Goal: Ask a question

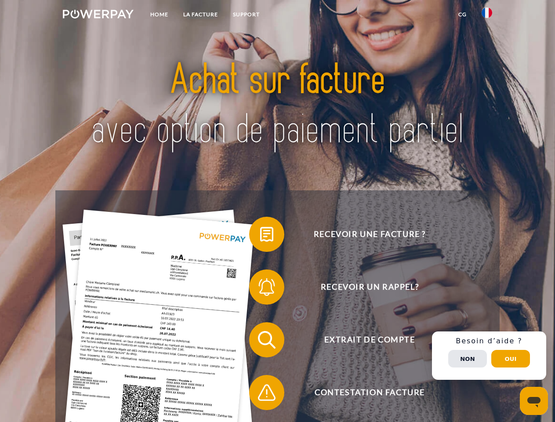
click at [98, 15] on img at bounding box center [98, 14] width 71 height 9
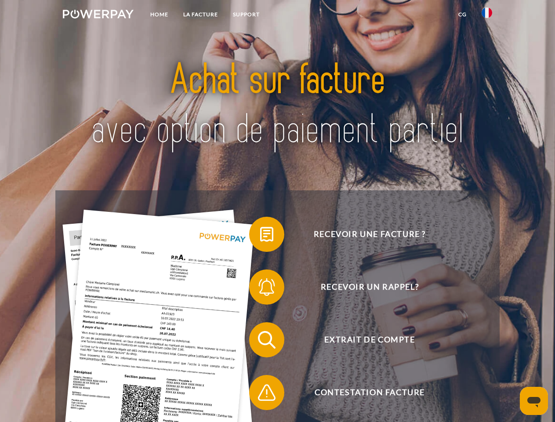
click at [487, 15] on img at bounding box center [487, 12] width 11 height 11
click at [462, 15] on link "CG" at bounding box center [462, 15] width 23 height 16
click at [260, 236] on span at bounding box center [254, 234] width 44 height 44
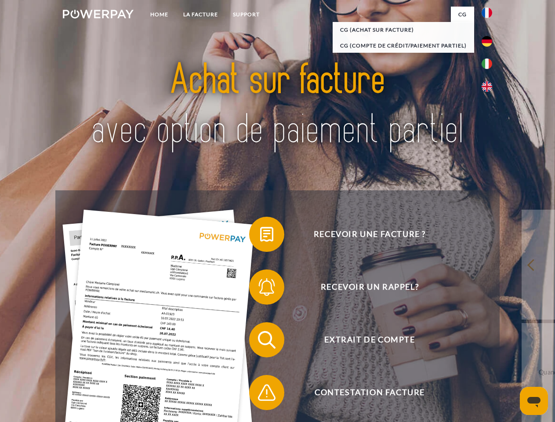
click at [260, 289] on span at bounding box center [254, 287] width 44 height 44
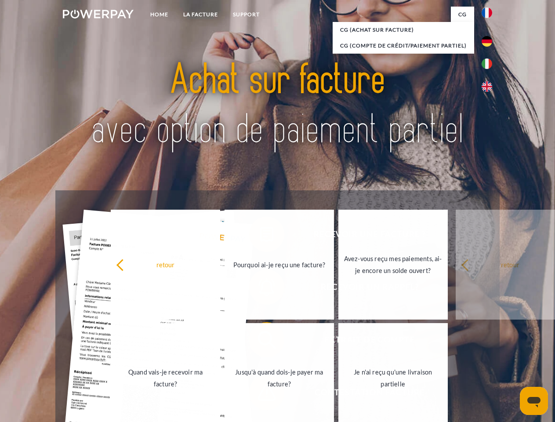
click at [260, 342] on link "Jusqu'à quand dois-je payer ma facture?" at bounding box center [279, 378] width 109 height 110
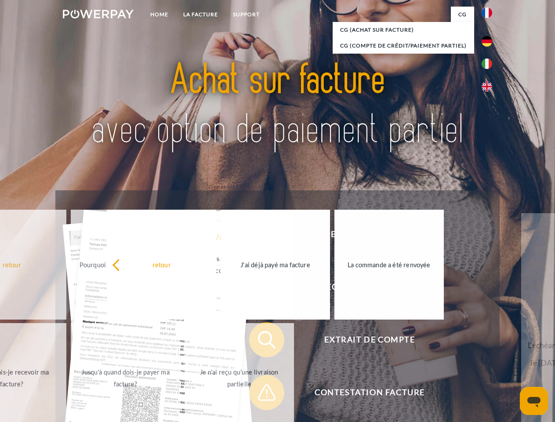
click at [260, 394] on link "Je n'ai reçu qu'une livraison partielle" at bounding box center [239, 378] width 109 height 110
click at [489, 356] on div "Recevoir une facture ? Recevoir un rappel? Extrait de compte retour" at bounding box center [277, 366] width 444 height 352
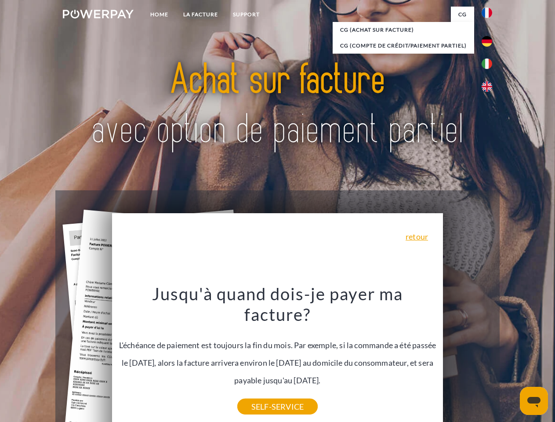
click at [468, 357] on span "Extrait de compte" at bounding box center [369, 339] width 215 height 35
click at [511, 359] on header "Home LA FACTURE Support" at bounding box center [277, 303] width 555 height 607
